Goal: Task Accomplishment & Management: Manage account settings

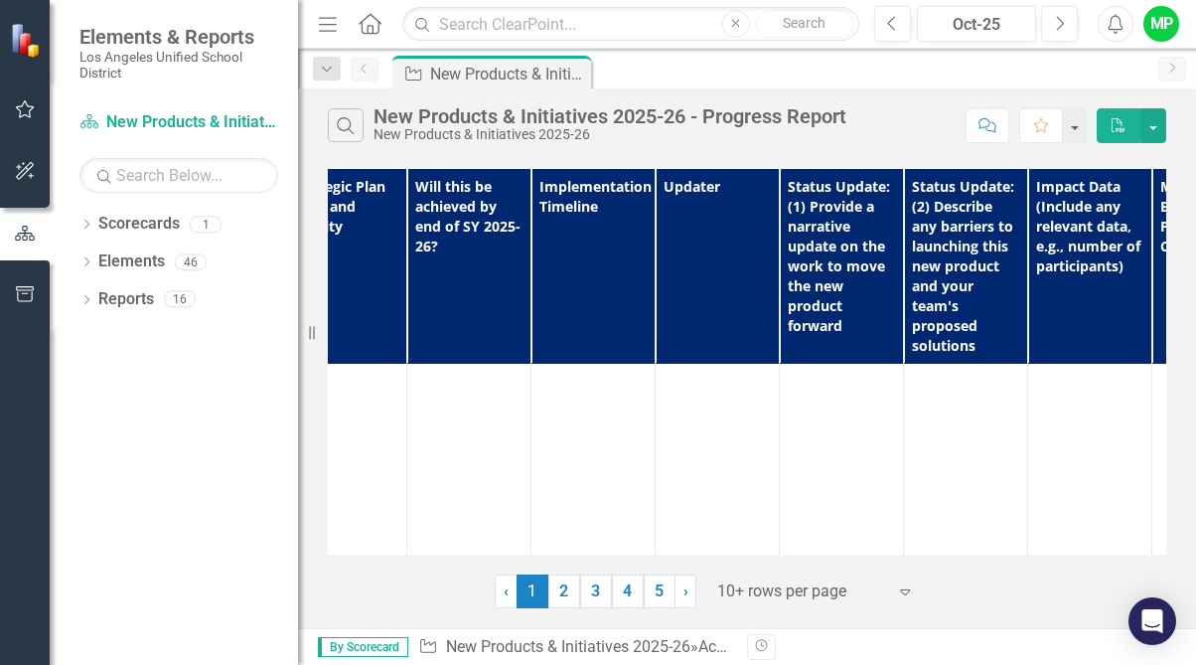
scroll to position [692, 667]
click at [1052, 19] on button "Next" at bounding box center [1059, 24] width 37 height 36
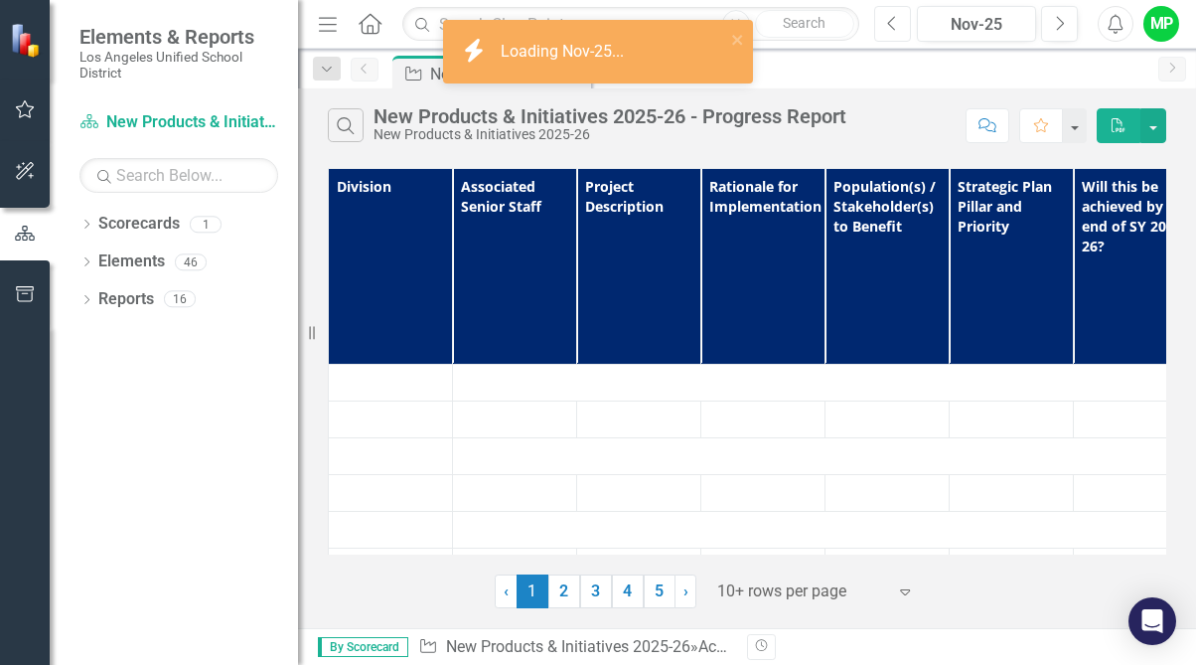
click at [883, 23] on button "Previous" at bounding box center [893, 24] width 37 height 36
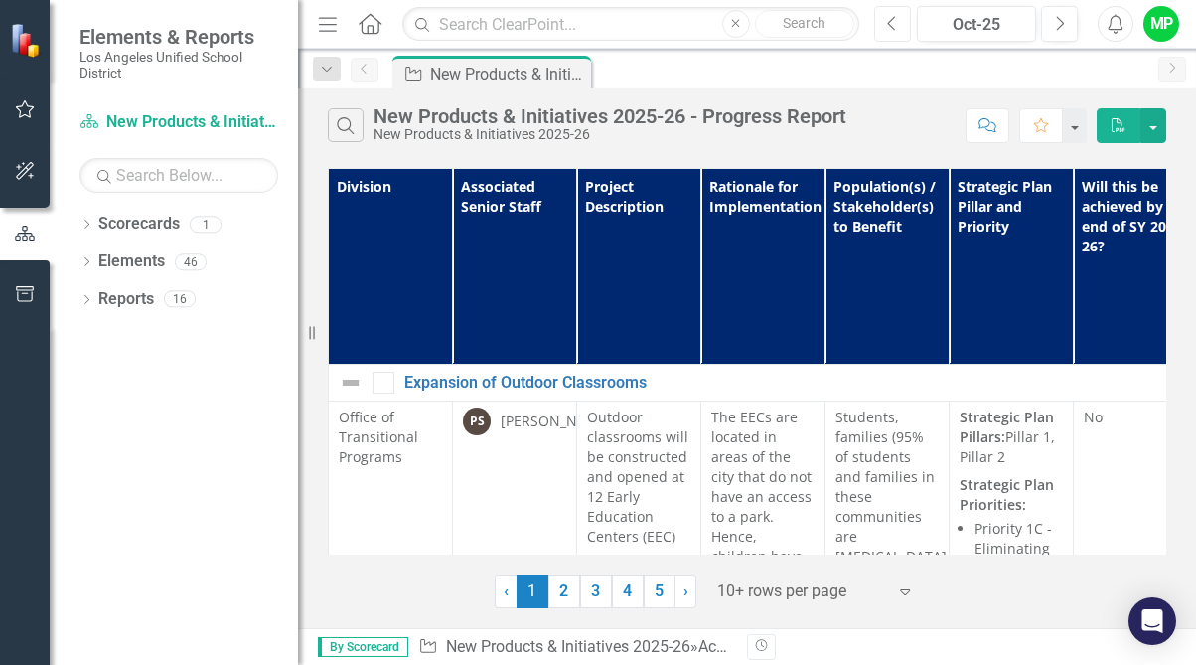
click at [884, 24] on button "Previous" at bounding box center [893, 24] width 37 height 36
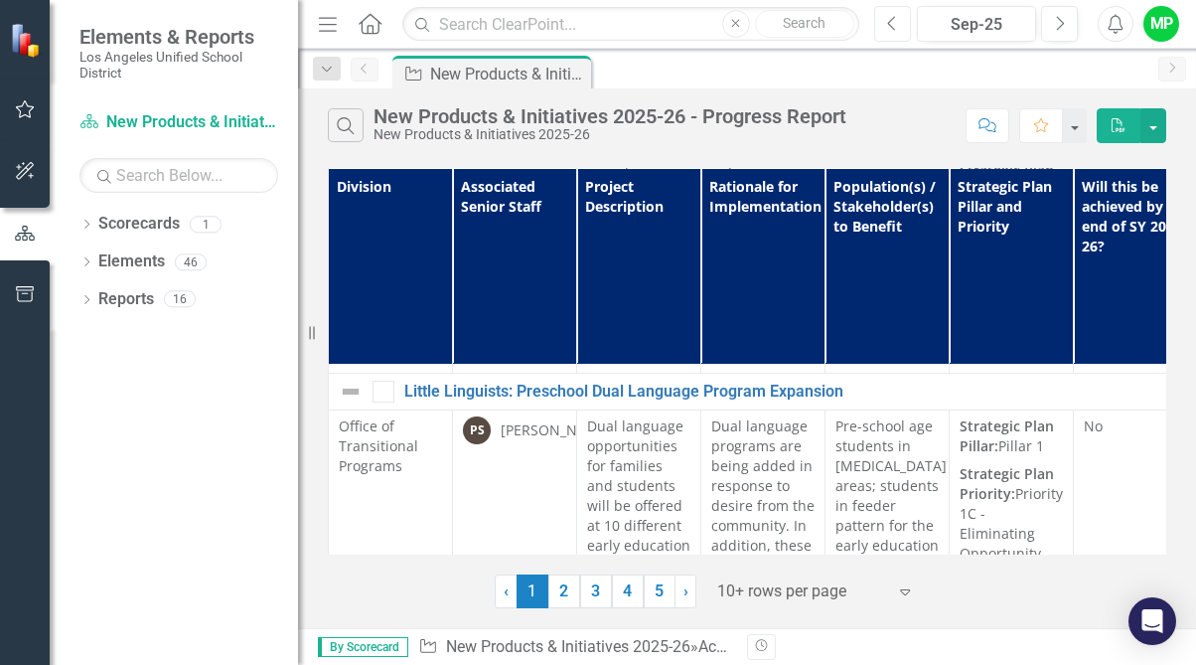
scroll to position [319, 0]
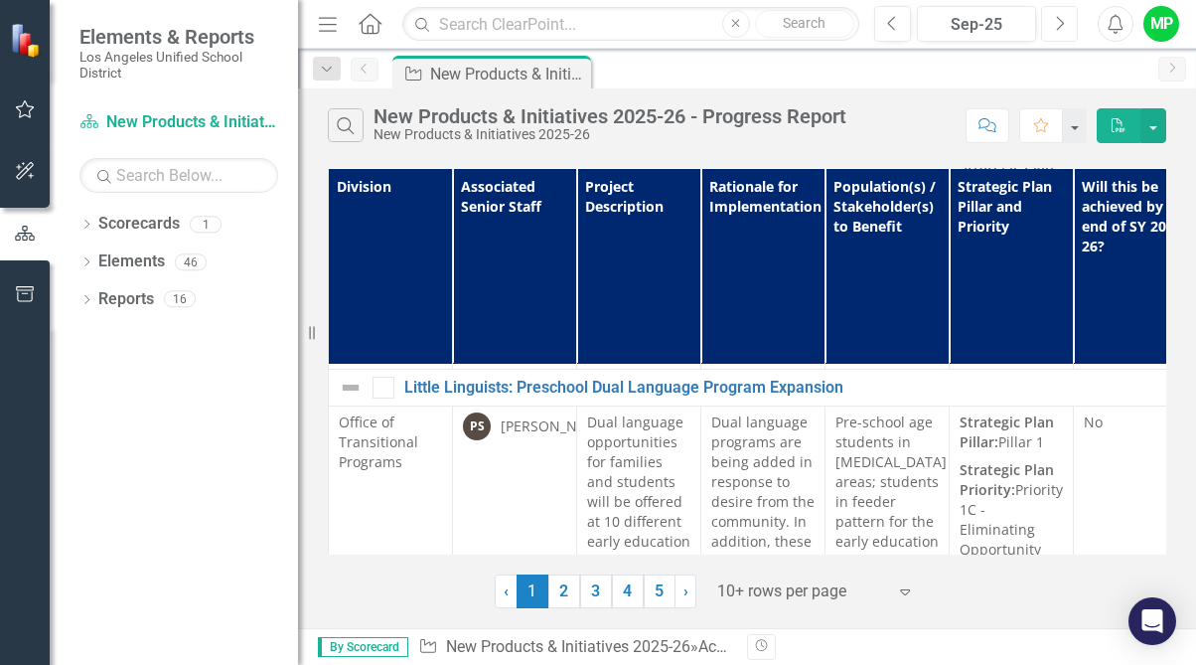
click at [1059, 22] on icon "Next" at bounding box center [1059, 24] width 11 height 18
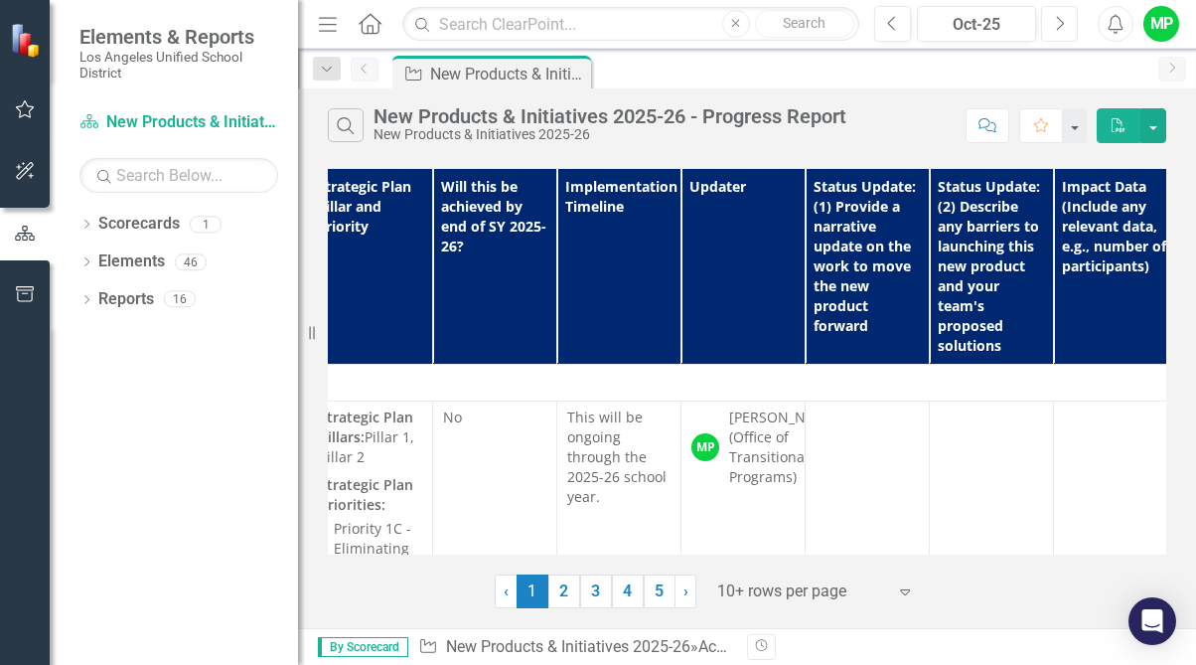
scroll to position [0, 792]
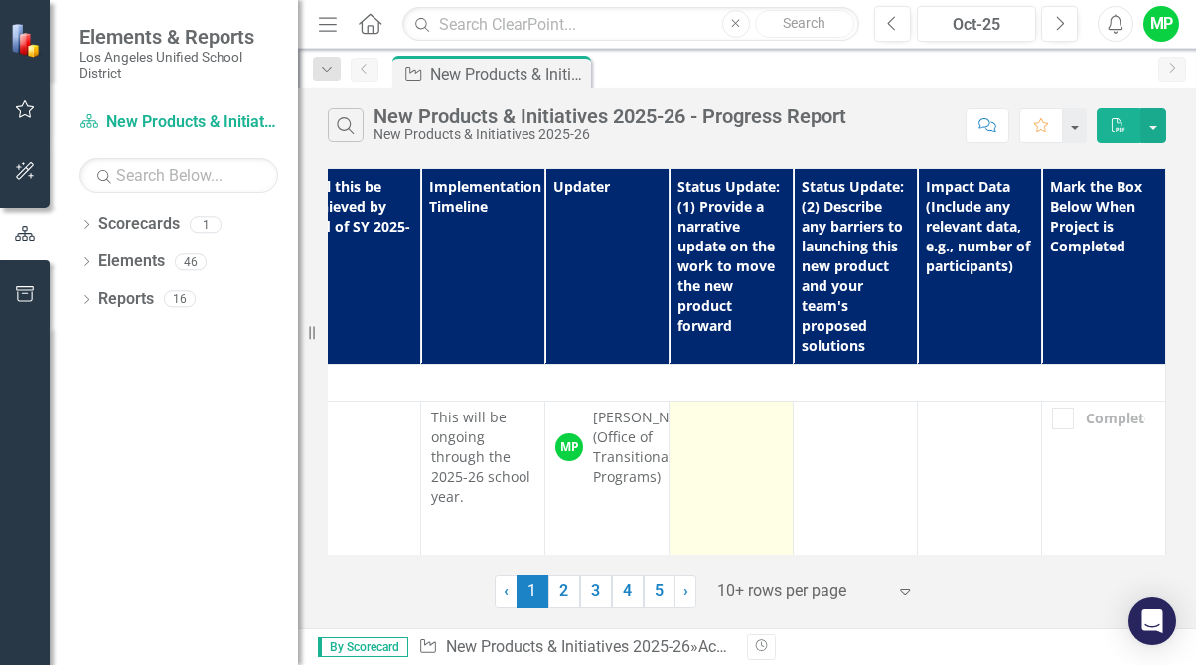
click at [720, 448] on td at bounding box center [732, 544] width 124 height 287
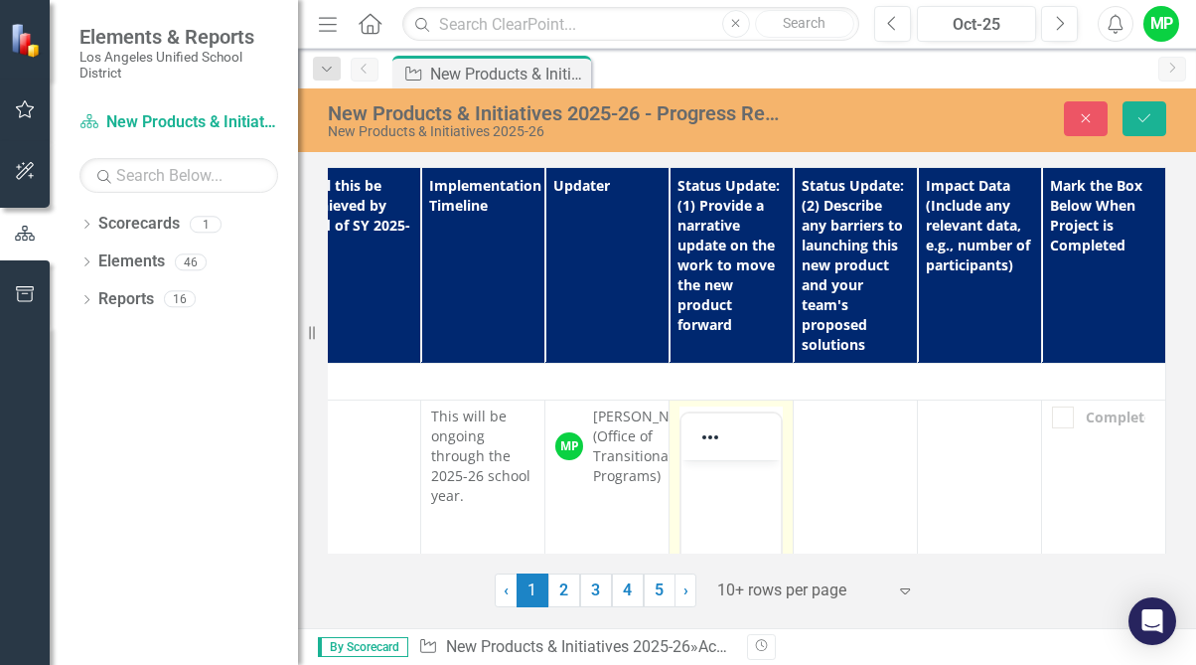
click at [726, 485] on p "Rich Text Area. Press ALT-0 for help." at bounding box center [731, 477] width 89 height 24
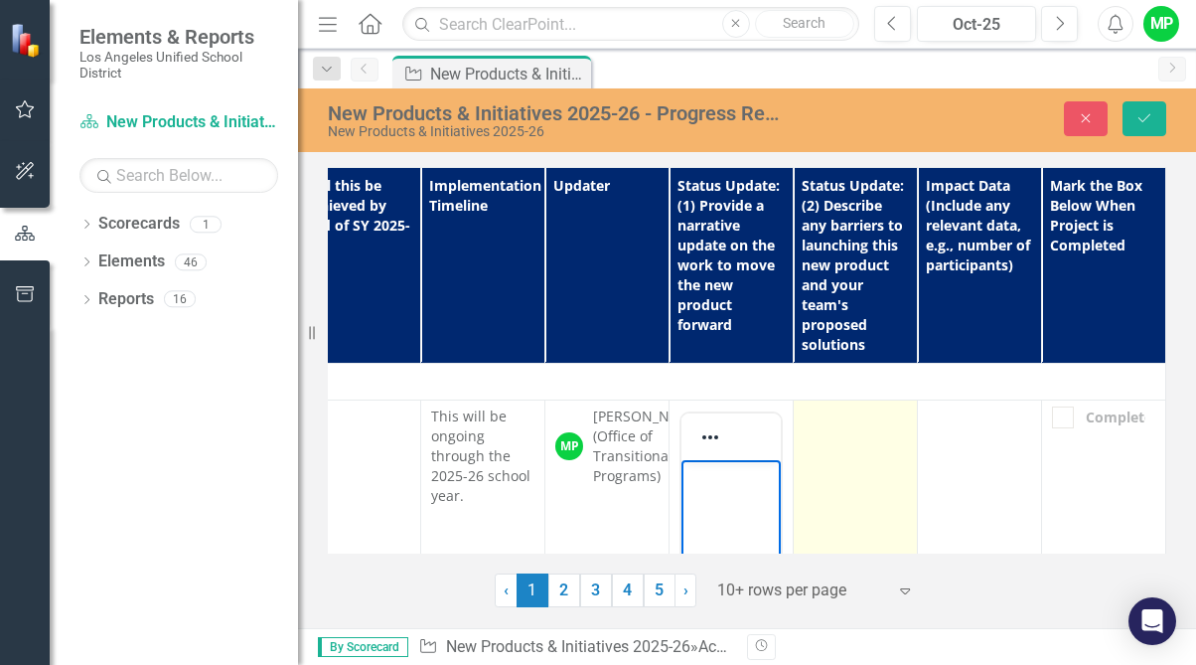
click at [816, 456] on td at bounding box center [856, 645] width 124 height 491
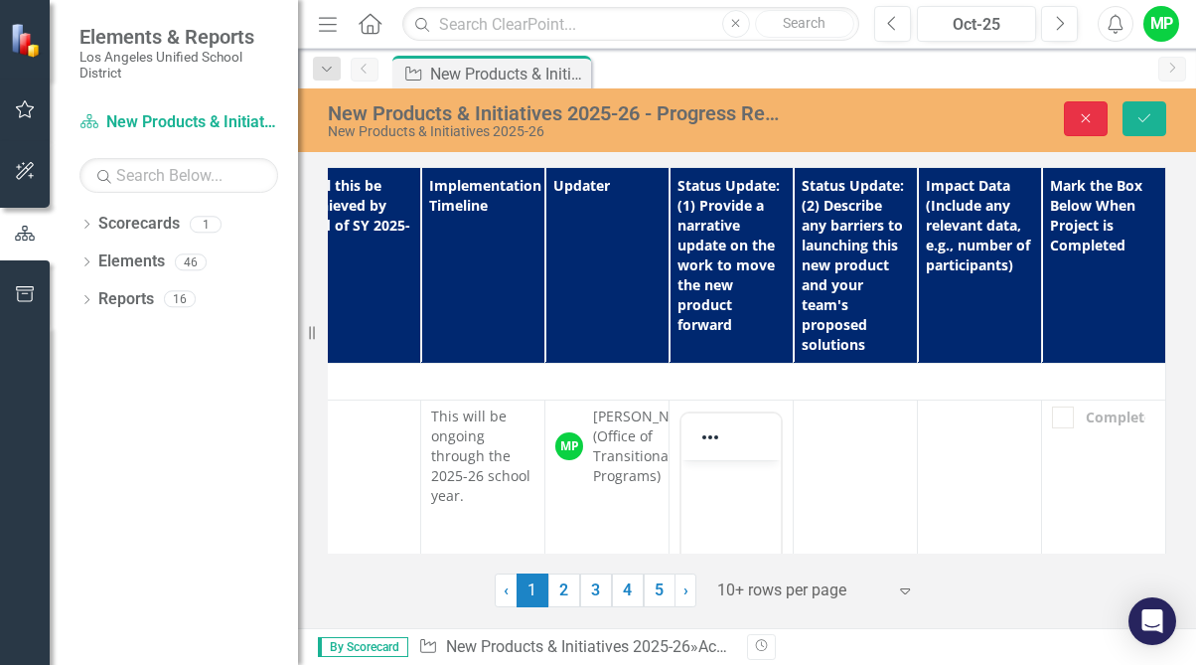
click at [1082, 115] on icon "Close" at bounding box center [1086, 118] width 18 height 14
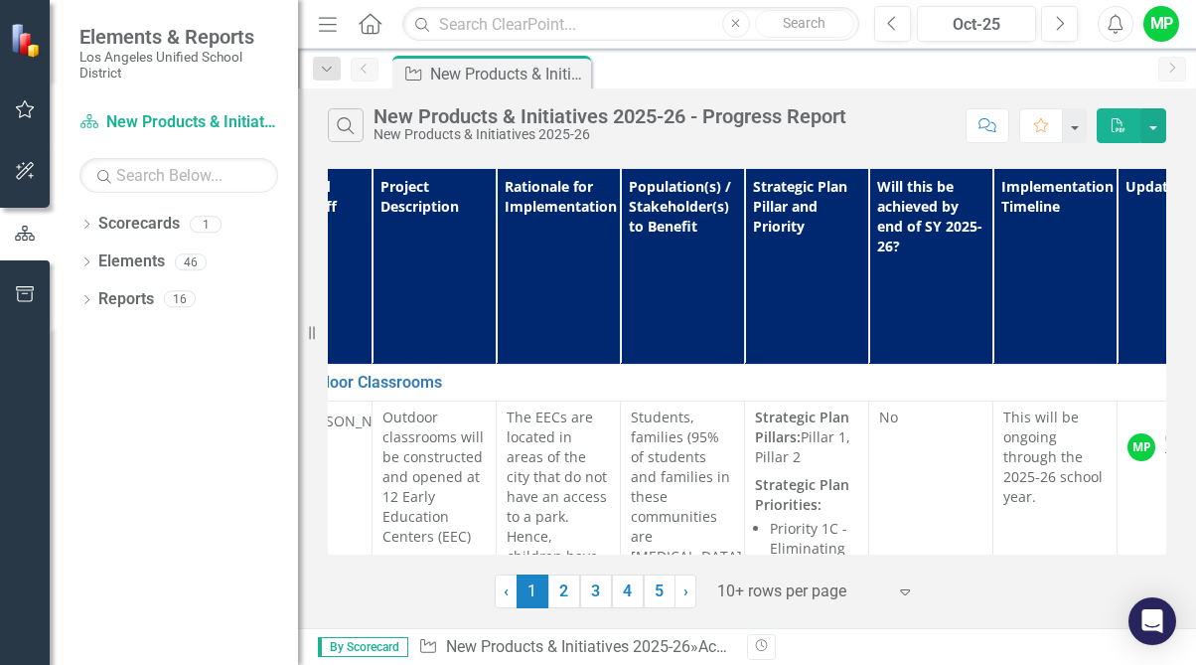
scroll to position [0, 264]
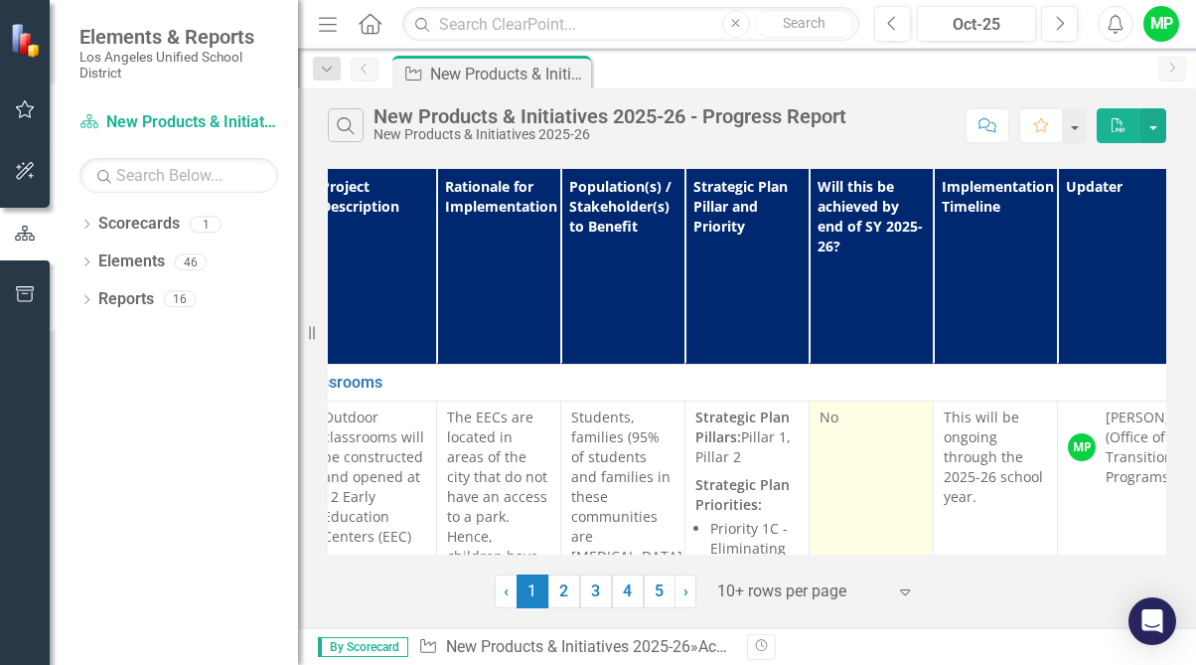
click at [849, 423] on div "No" at bounding box center [871, 417] width 103 height 20
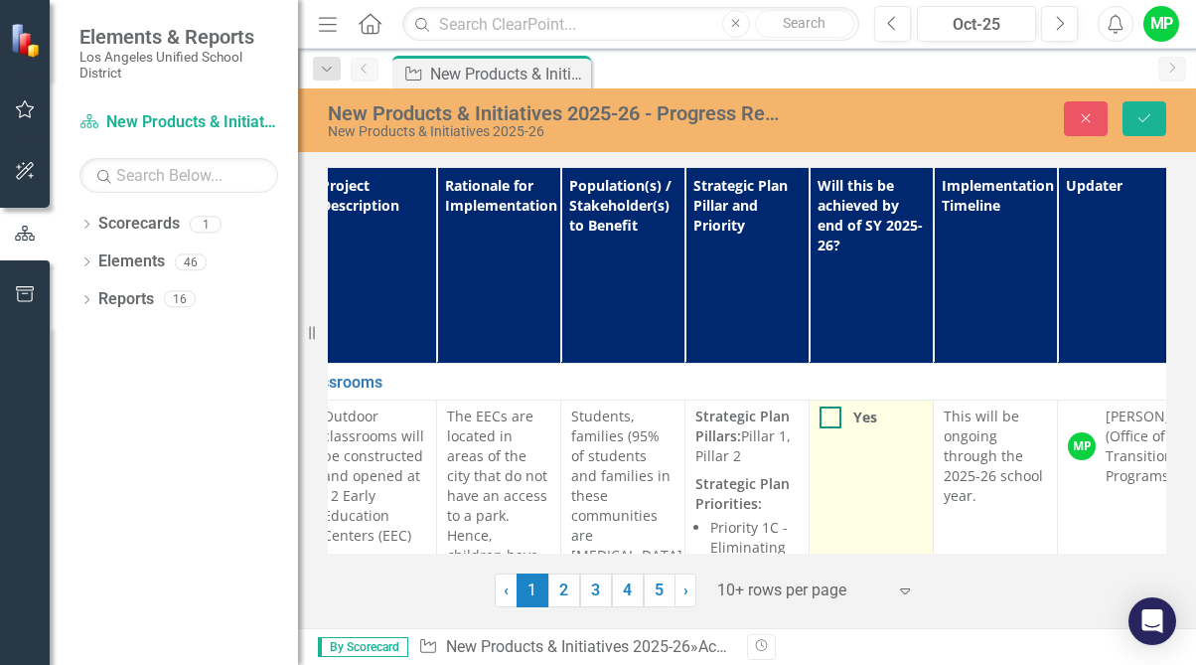
click at [827, 421] on div at bounding box center [831, 417] width 22 height 22
click at [827, 419] on input "Yes" at bounding box center [826, 412] width 13 height 13
checkbox input "true"
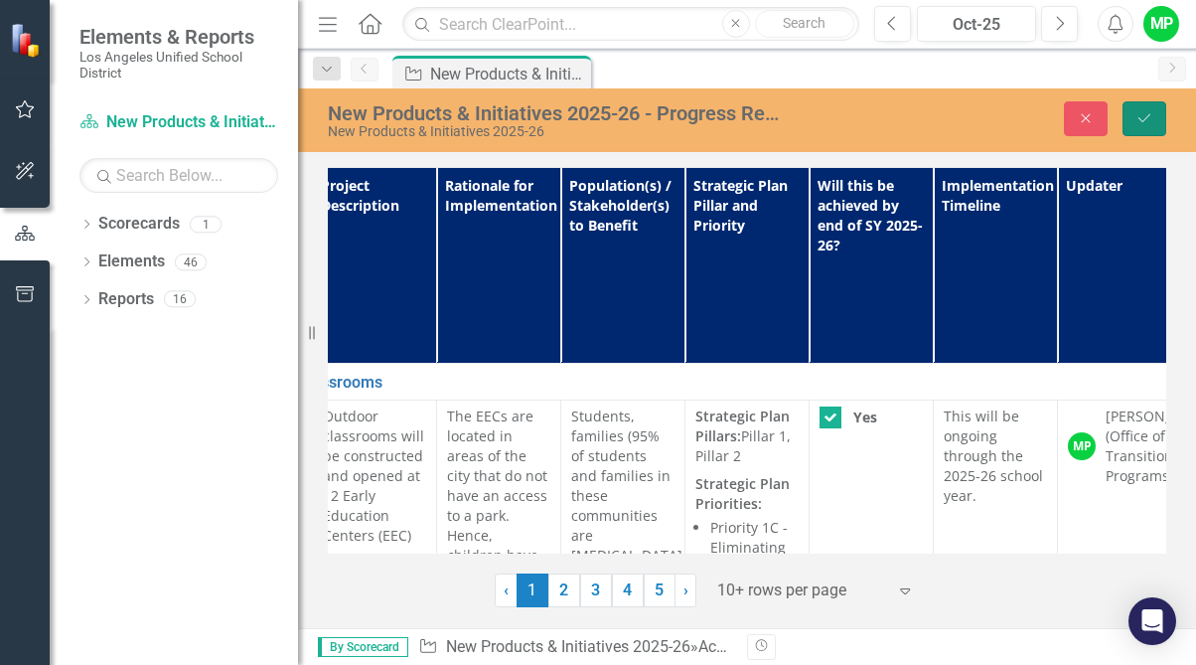
click at [1102, 119] on icon "Save" at bounding box center [1145, 118] width 18 height 14
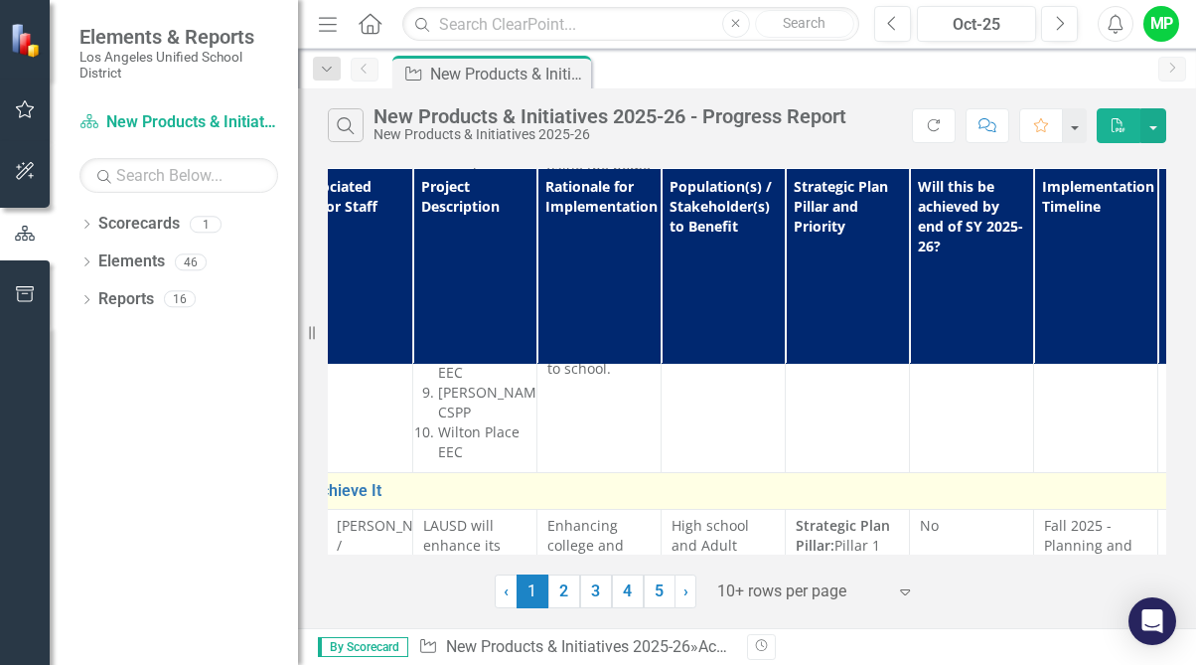
scroll to position [790, 184]
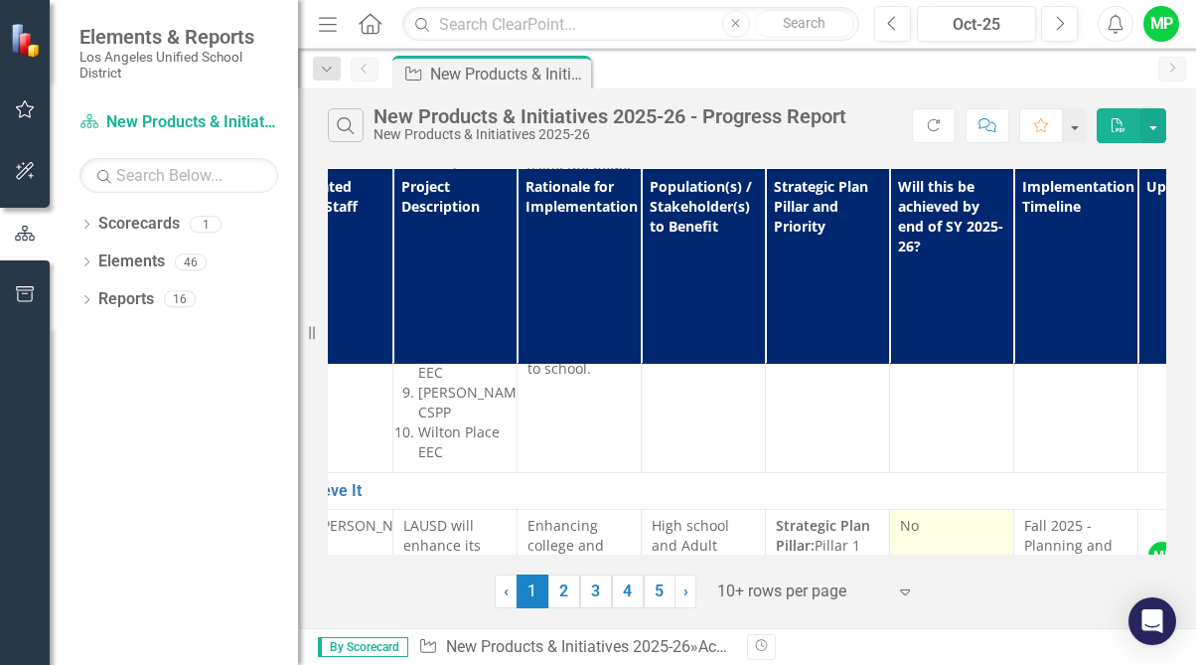
click at [922, 516] on div "No" at bounding box center [951, 526] width 103 height 20
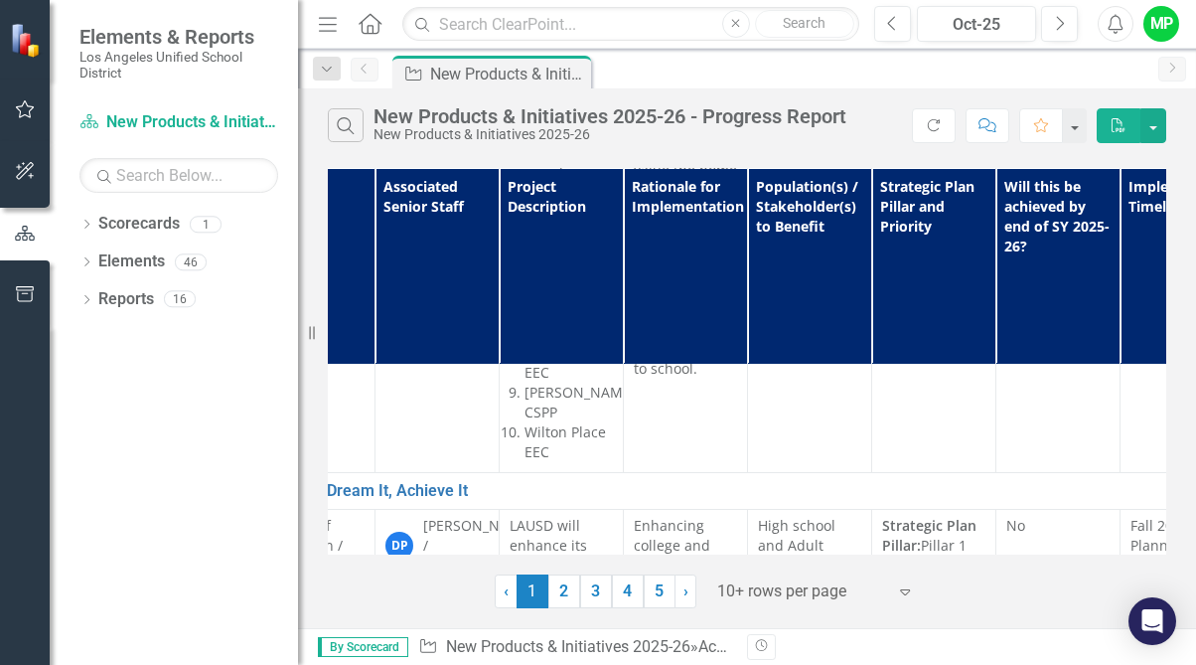
scroll to position [790, 0]
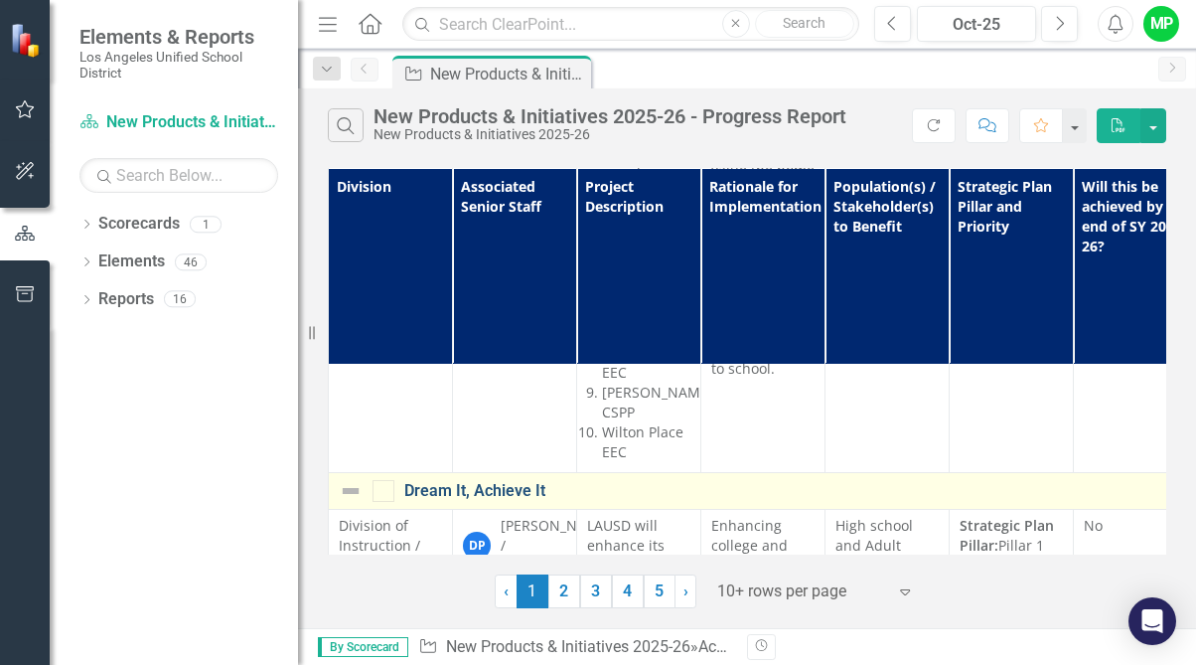
click at [447, 482] on link "Dream It, Achieve It" at bounding box center [1168, 491] width 1528 height 18
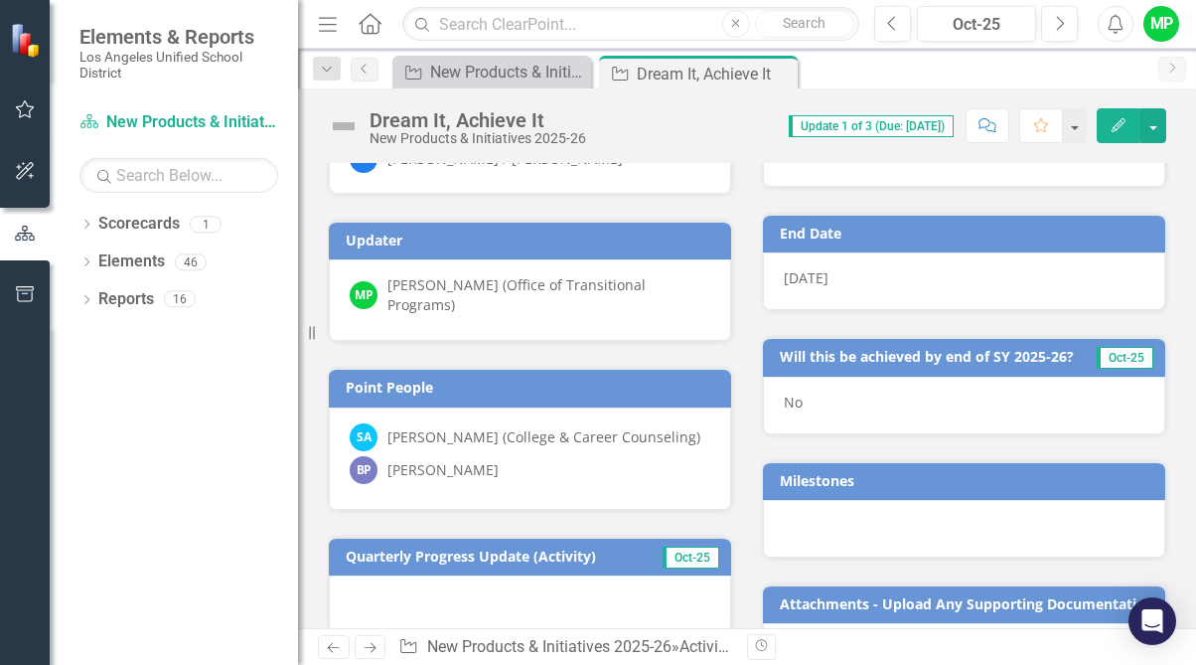
scroll to position [201, 0]
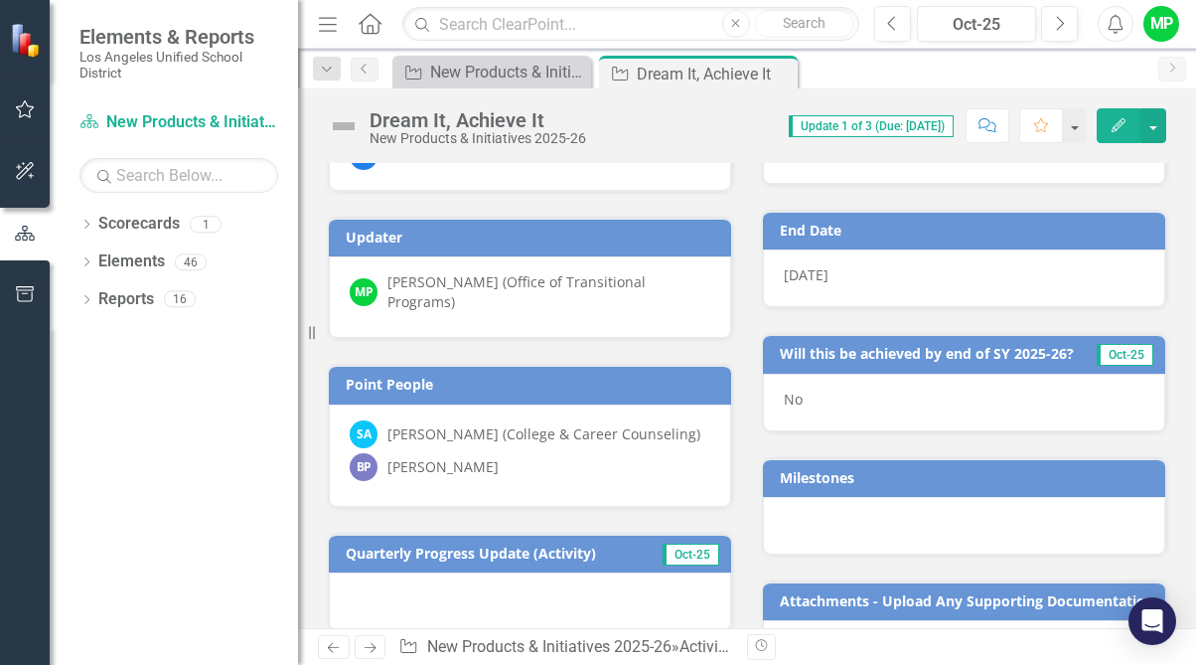
click at [1102, 357] on span "Oct-25" at bounding box center [1125, 355] width 57 height 22
click at [863, 394] on div "No" at bounding box center [964, 403] width 402 height 58
click at [792, 407] on span "No" at bounding box center [793, 399] width 19 height 19
click at [1102, 121] on icon "Edit" at bounding box center [1119, 125] width 18 height 14
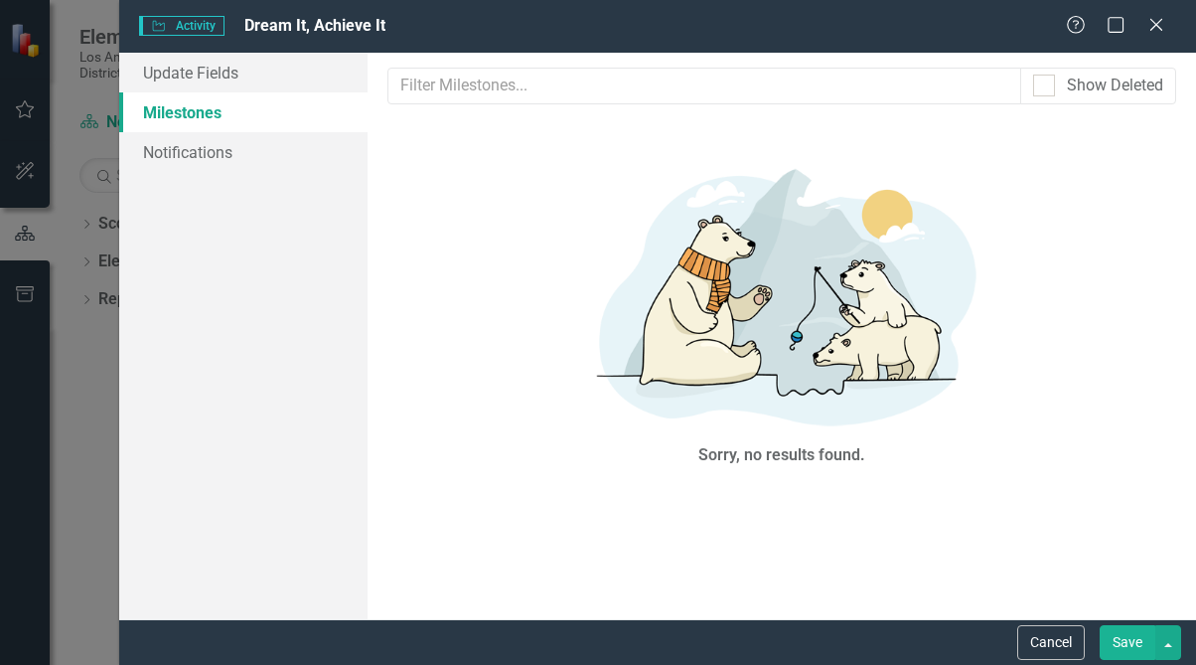
scroll to position [0, 0]
click at [1102, 22] on icon "Close" at bounding box center [1156, 24] width 25 height 19
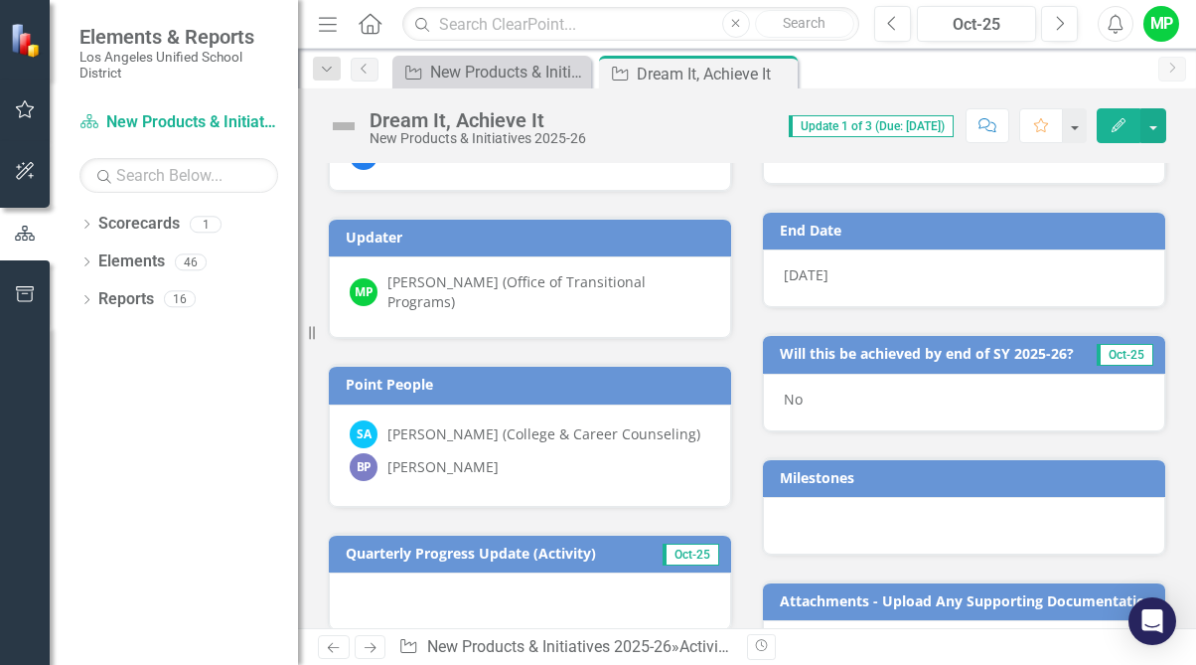
click at [862, 395] on div "No" at bounding box center [964, 403] width 402 height 58
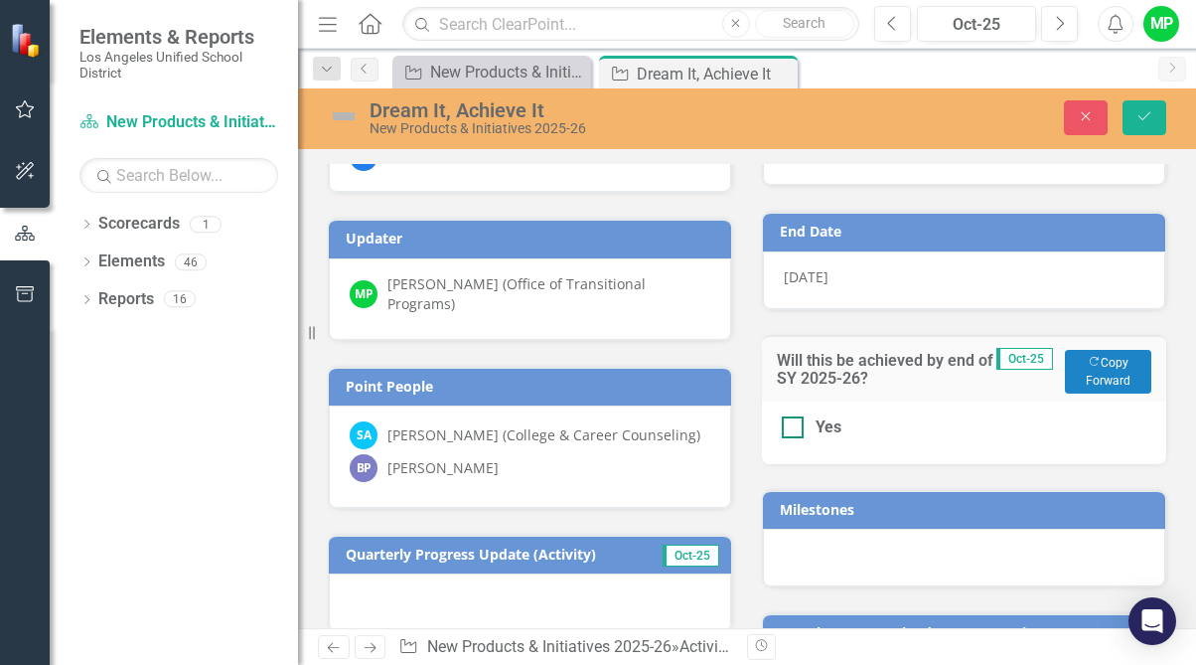
click at [782, 426] on input "Yes" at bounding box center [788, 422] width 13 height 13
checkbox input "true"
click at [1102, 115] on icon "Save" at bounding box center [1145, 116] width 18 height 14
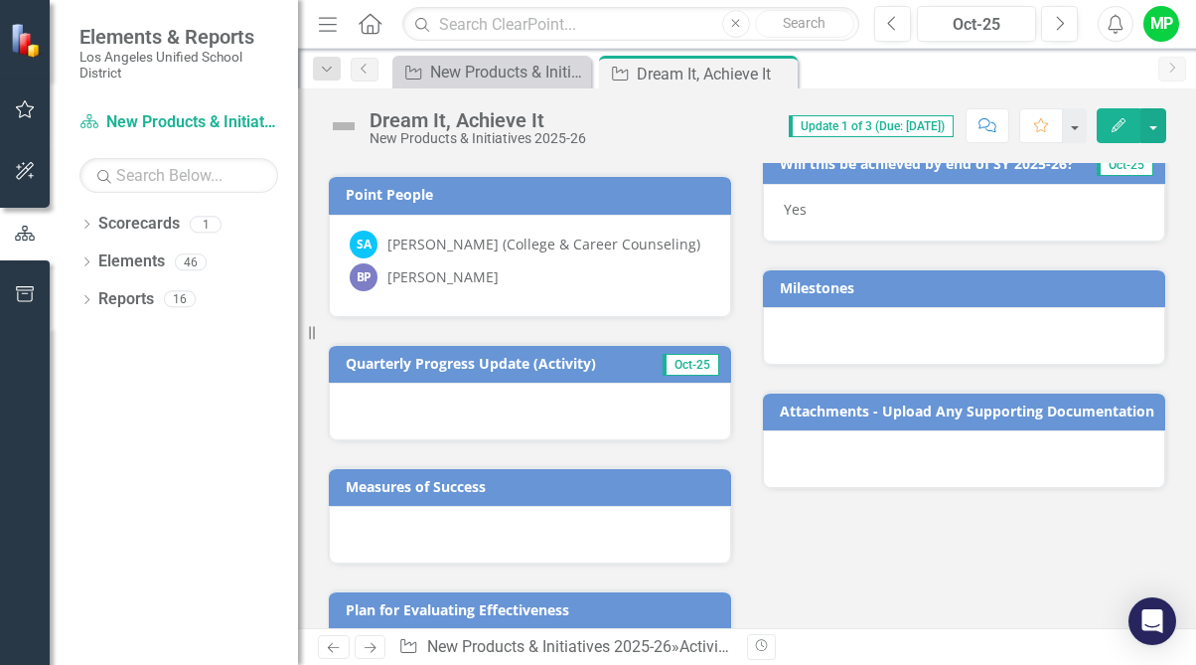
scroll to position [391, 0]
click at [492, 395] on div at bounding box center [530, 412] width 402 height 58
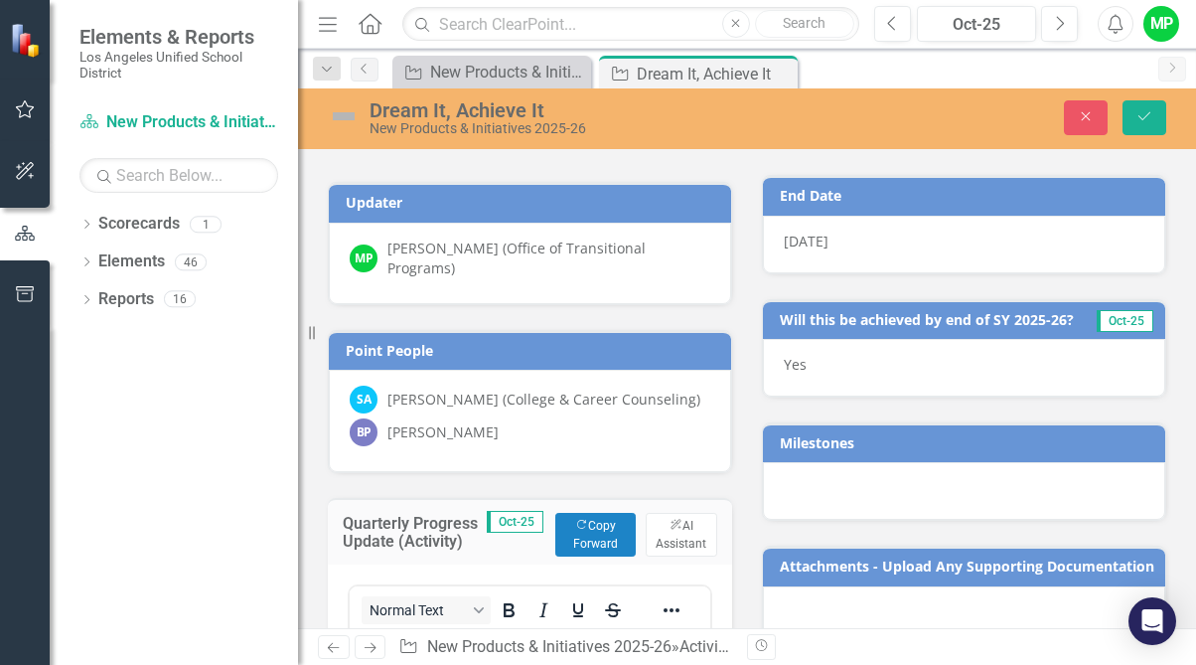
scroll to position [218, 0]
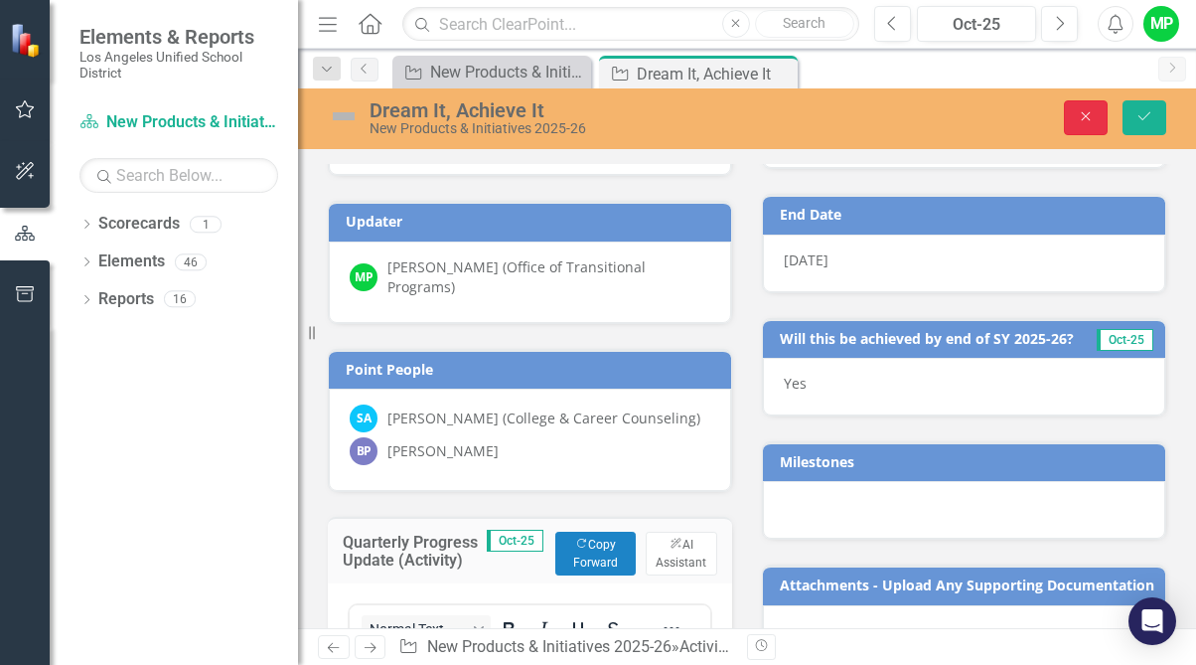
click at [1077, 110] on icon "Close" at bounding box center [1086, 116] width 18 height 14
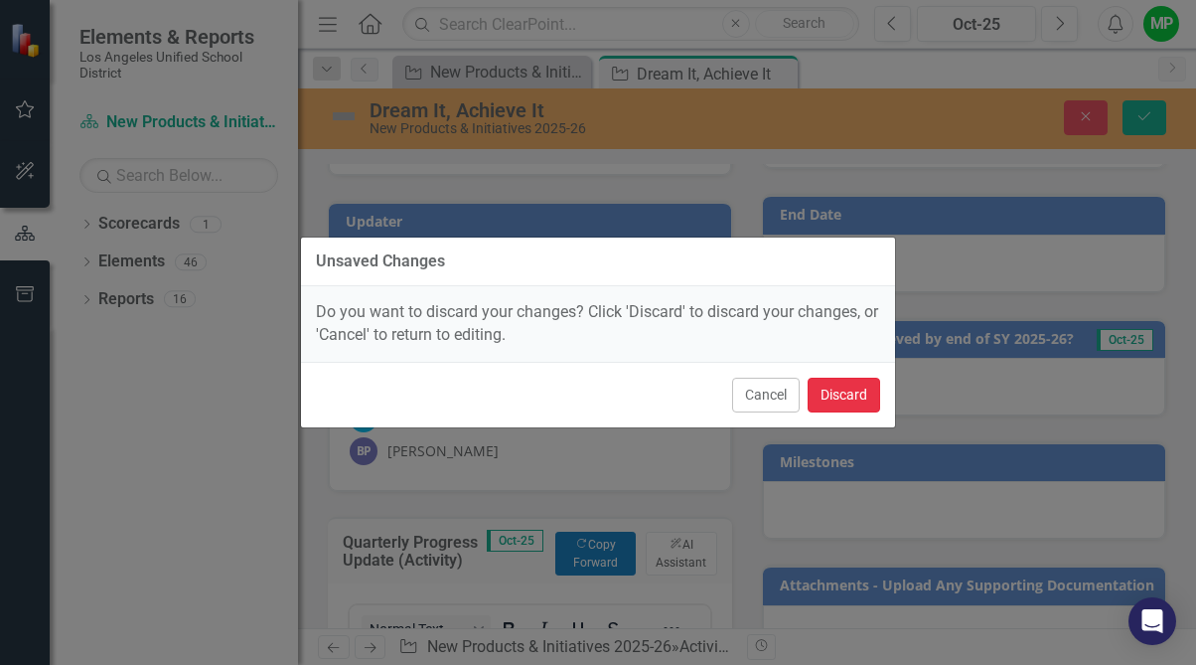
click at [838, 394] on button "Discard" at bounding box center [844, 395] width 73 height 35
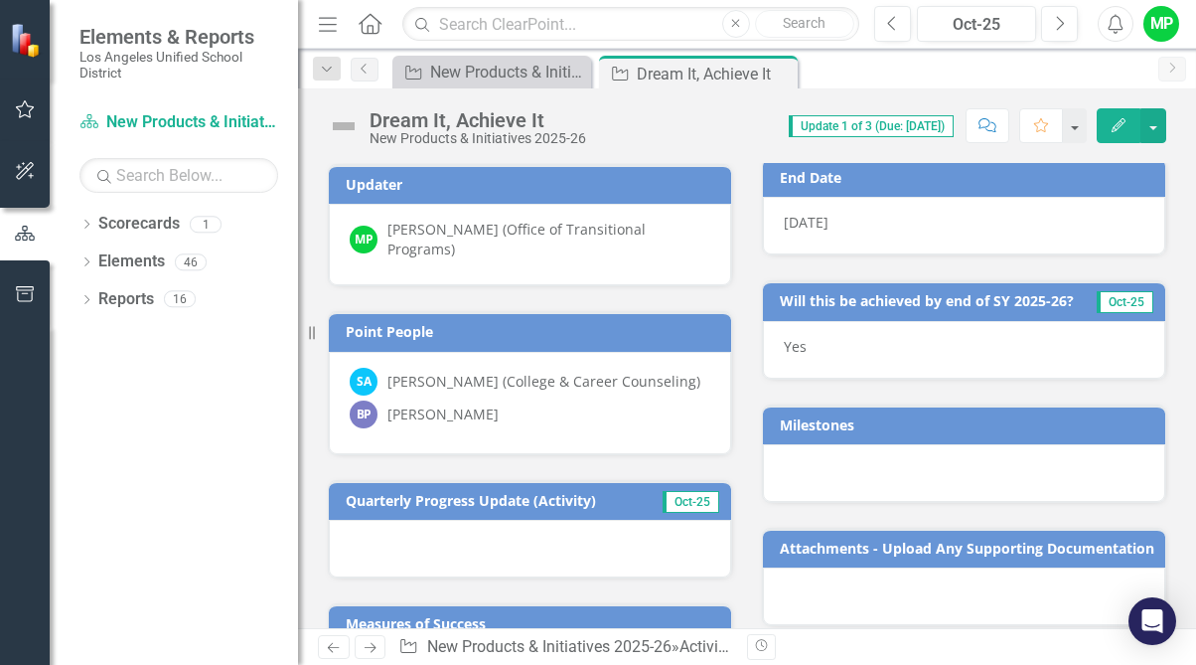
scroll to position [0, 0]
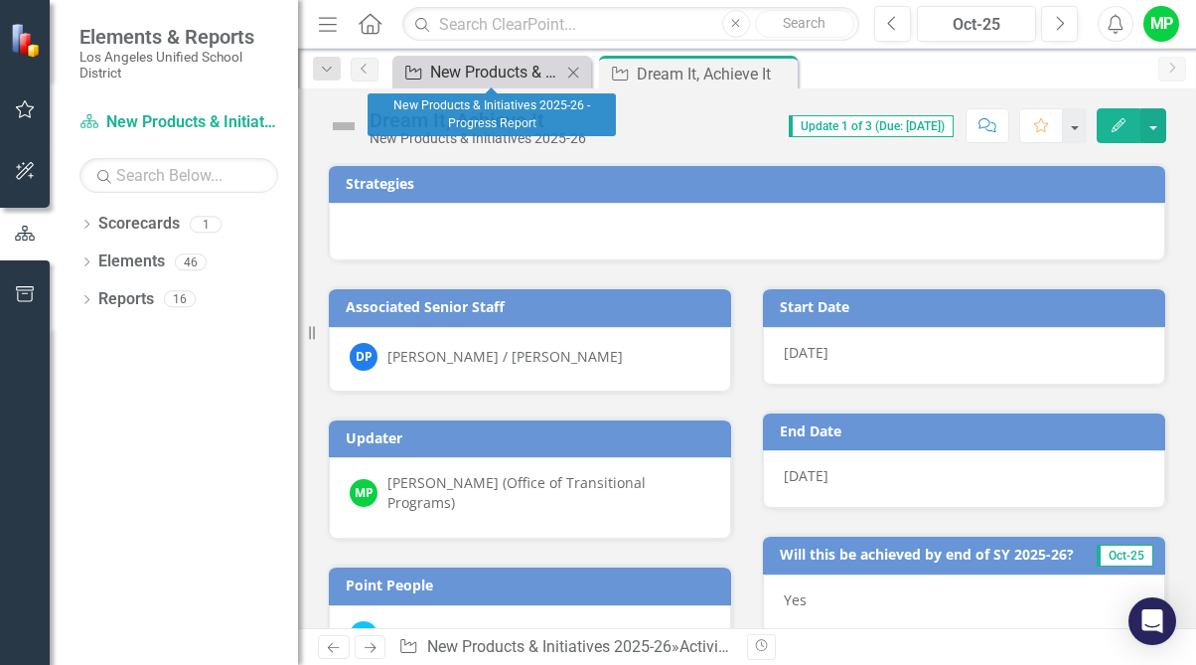
click at [488, 75] on div "New Products & Initiatives 2025-26 - Progress Report" at bounding box center [495, 72] width 131 height 25
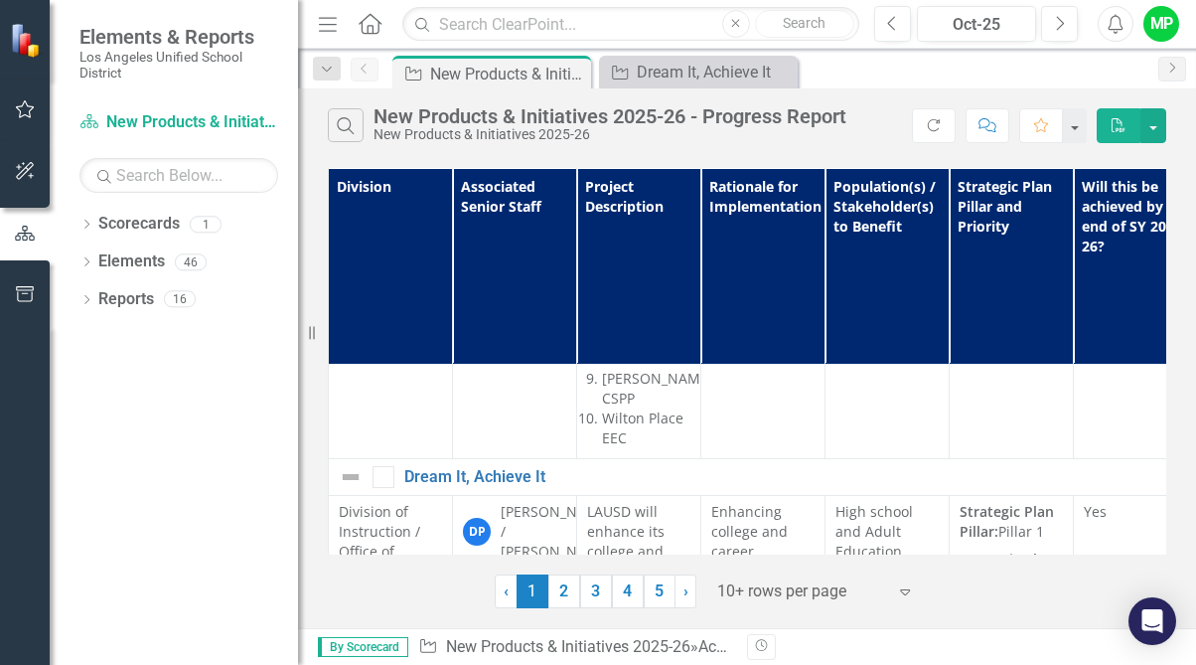
scroll to position [812, 0]
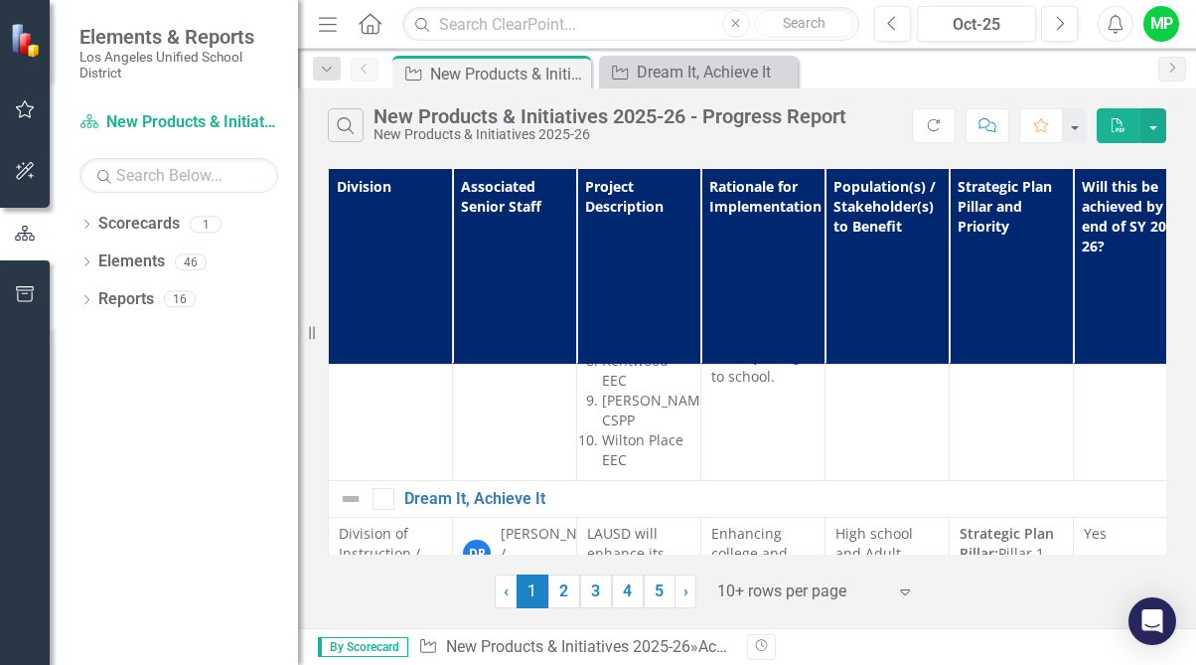
scroll to position [764, 0]
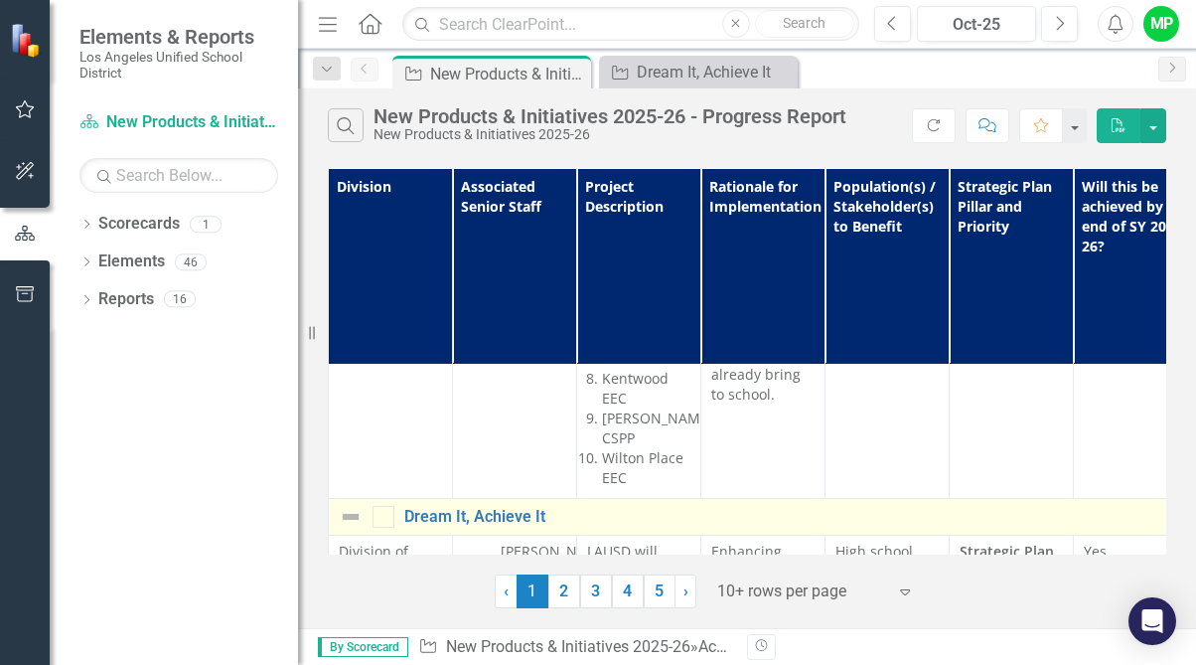
click at [869, 499] on td "Dream It, Achieve It Link Open Element" at bounding box center [1136, 517] width 1615 height 37
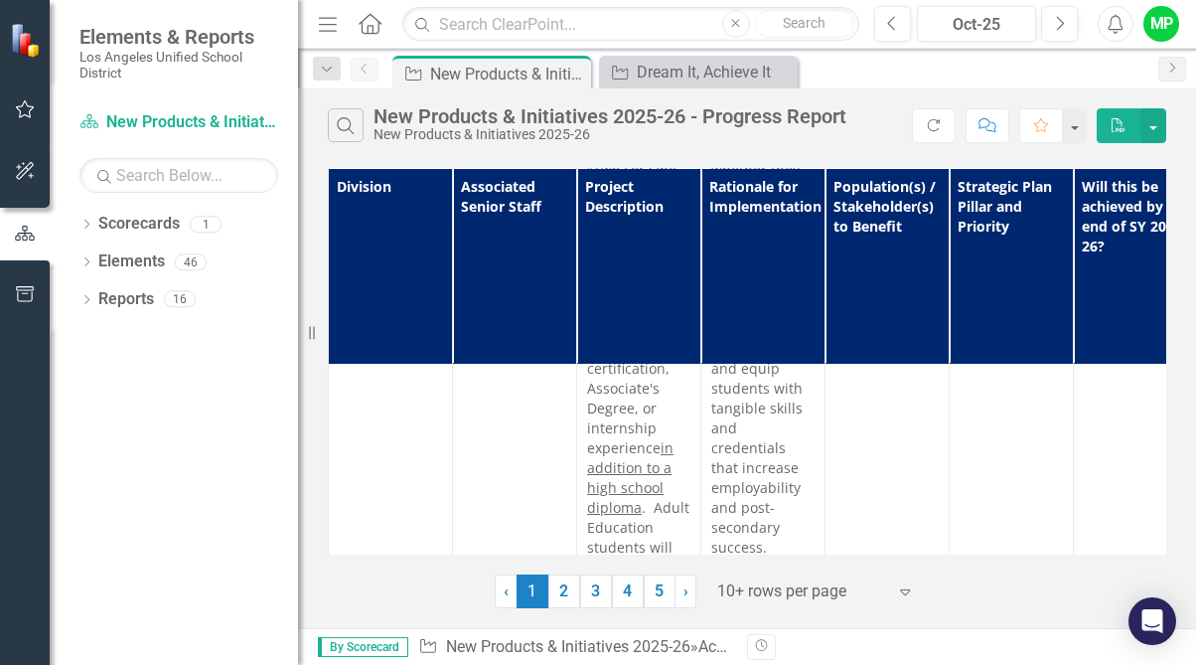
scroll to position [1514, 0]
